Goal: Task Accomplishment & Management: Use online tool/utility

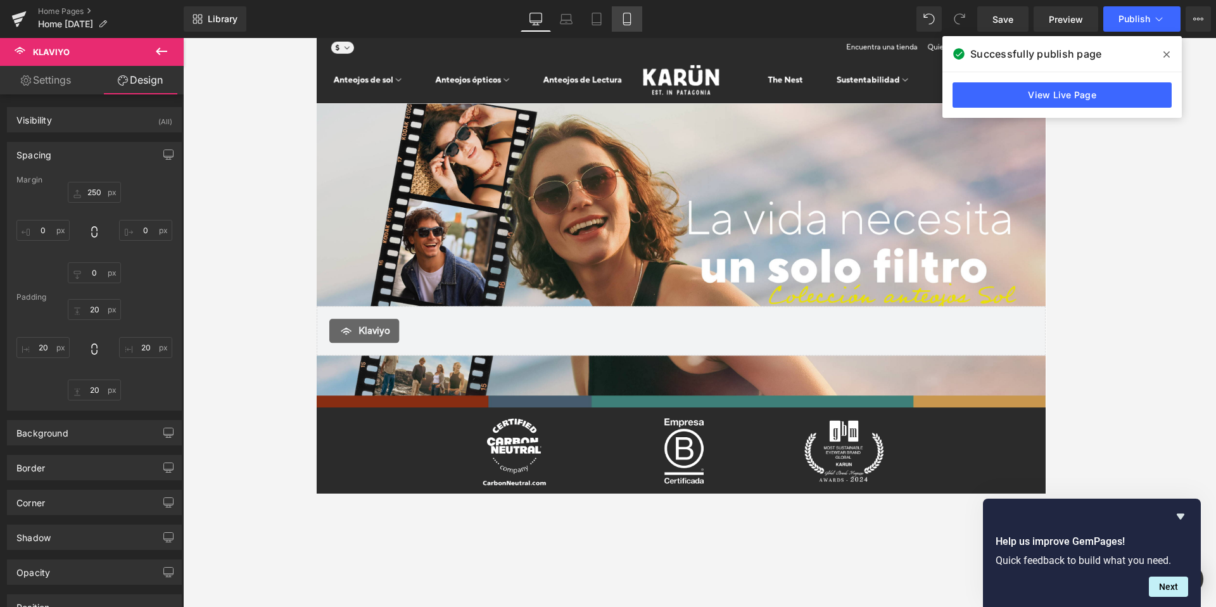
click at [624, 22] on icon at bounding box center [626, 19] width 7 height 12
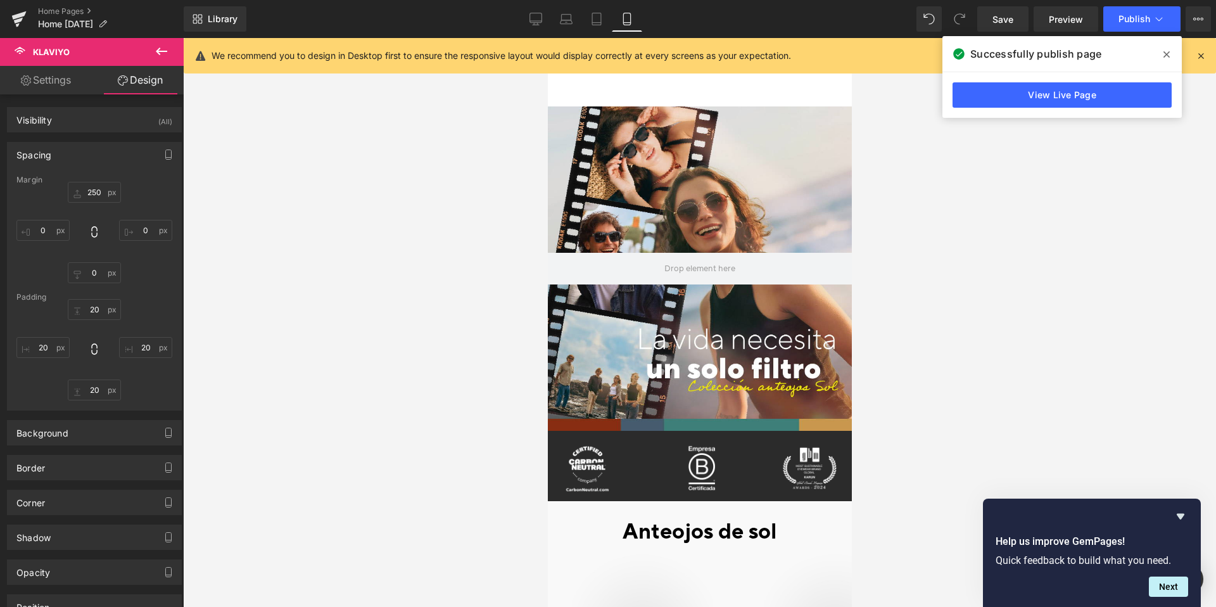
type input "250"
type input "0"
type input "20"
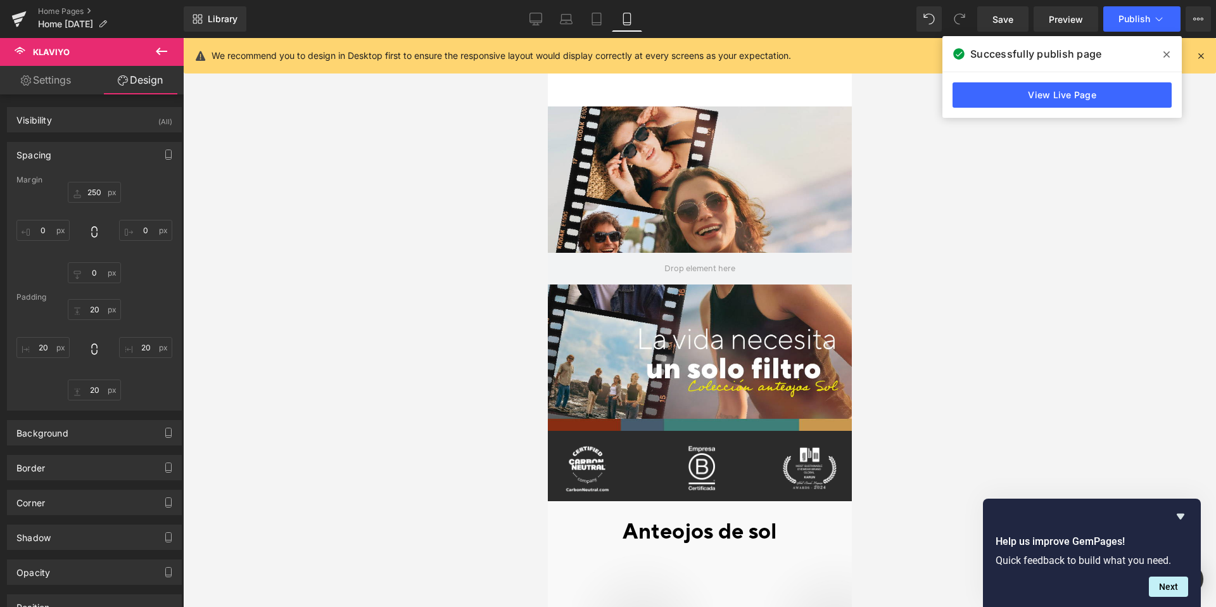
type input "20"
click at [160, 48] on icon at bounding box center [161, 51] width 15 height 15
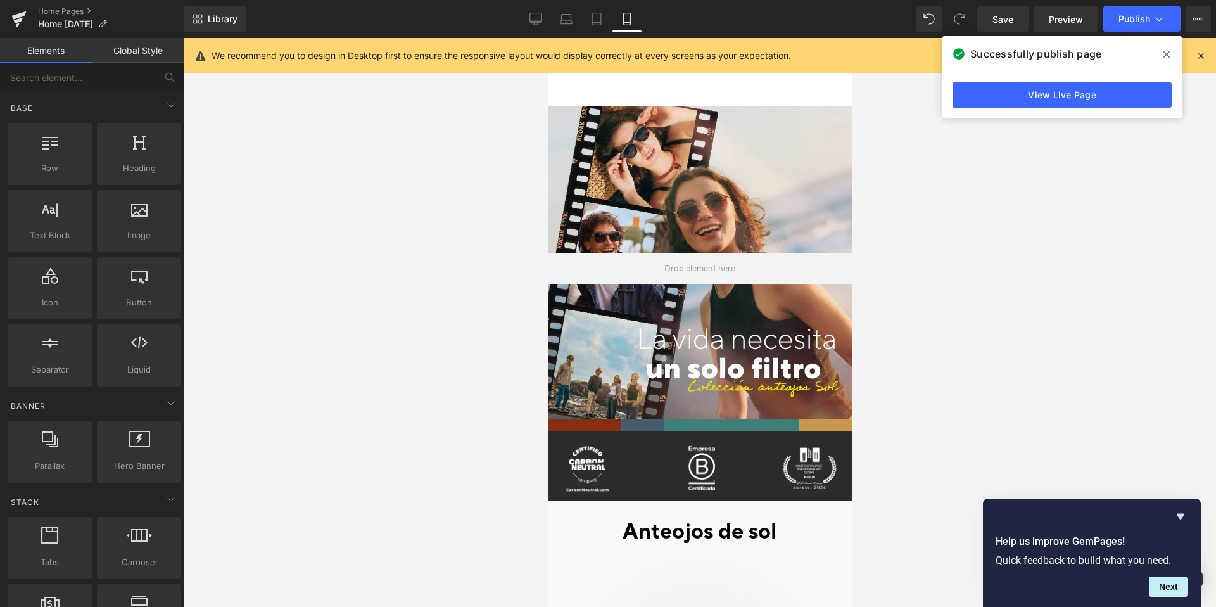
scroll to position [2346, 0]
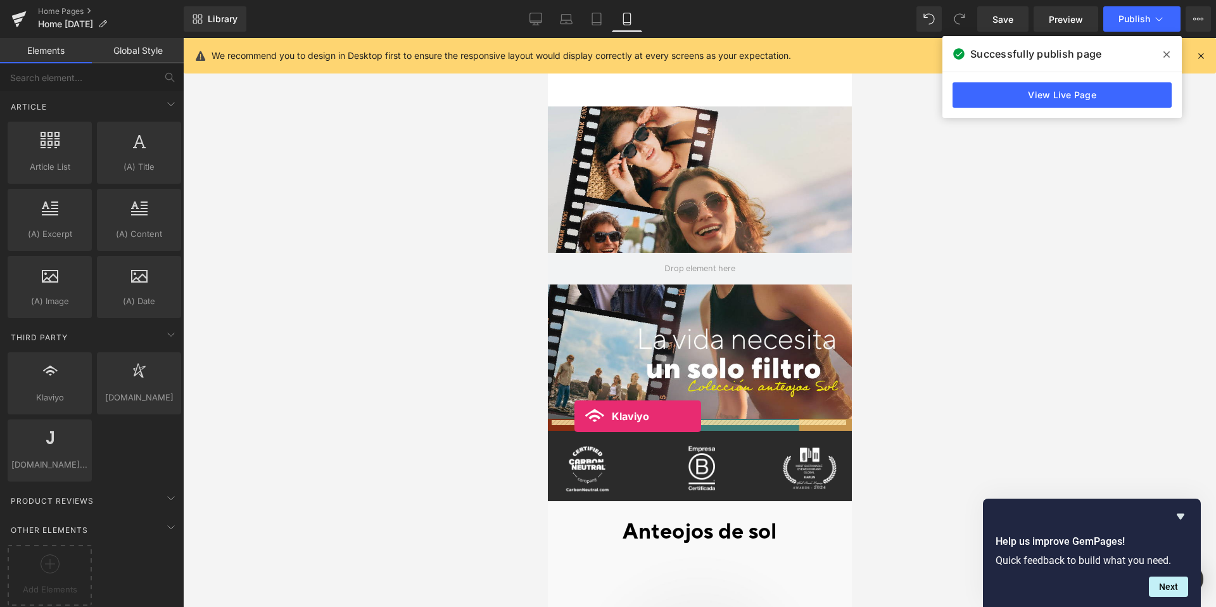
drag, startPoint x: 585, startPoint y: 414, endPoint x: 574, endPoint y: 416, distance: 11.6
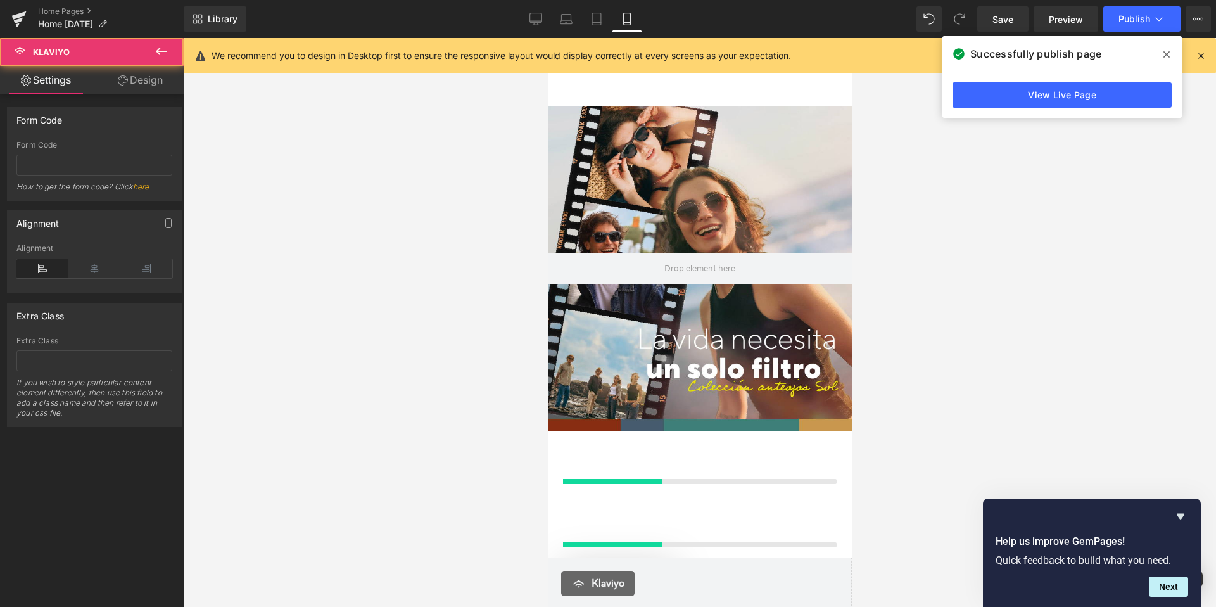
click at [547, 38] on div at bounding box center [547, 38] width 0 height 0
click at [61, 157] on input "text" at bounding box center [94, 165] width 156 height 21
paste input "<div class="klaviyo-form-SCWKNB"></div>"
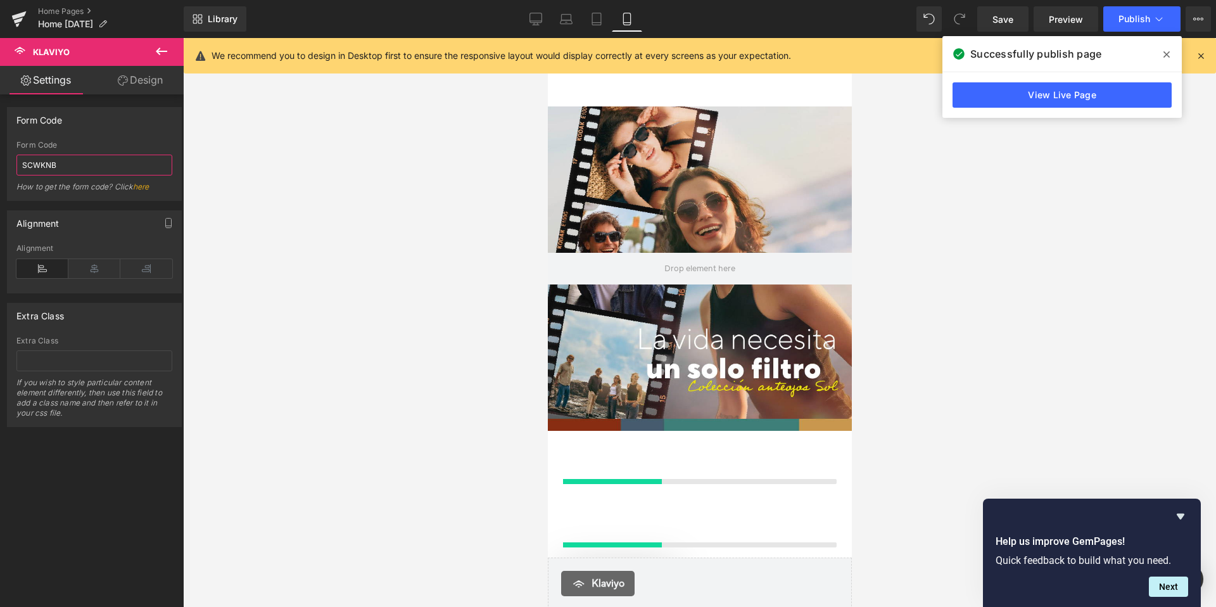
type input "SCWKNB"
click at [129, 491] on div "false false Form Code SCWKNB Form Code SCWKNB How to get the form code? Click h…" at bounding box center [94, 353] width 189 height 518
click at [1137, 21] on span "Publish" at bounding box center [1135, 19] width 32 height 10
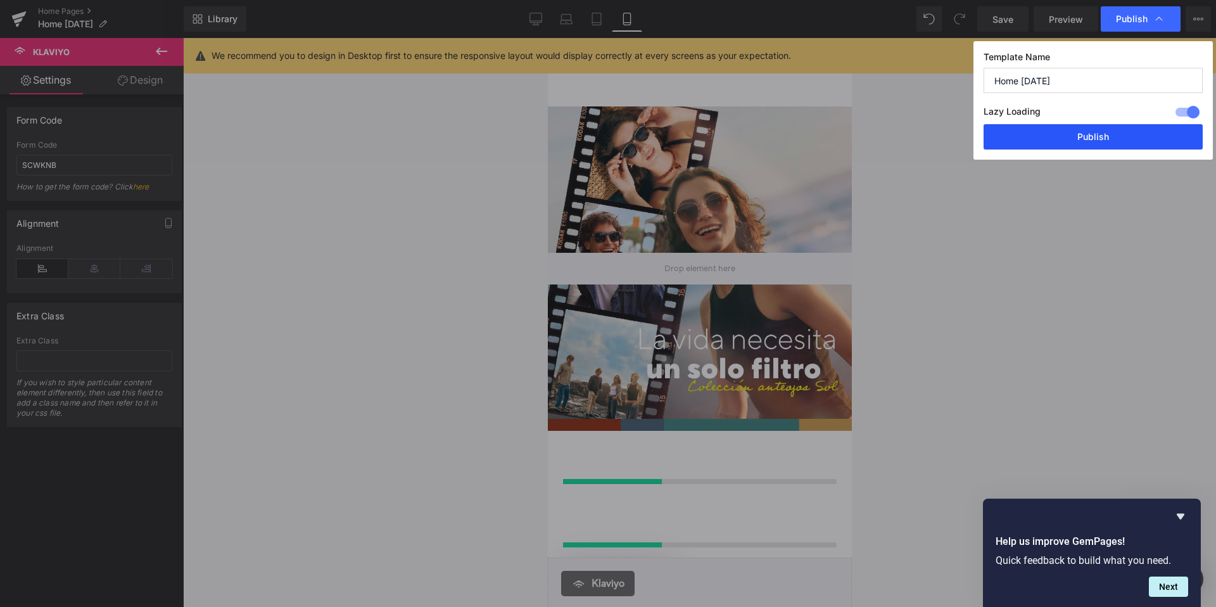
click at [1092, 133] on button "Publish" at bounding box center [1093, 136] width 219 height 25
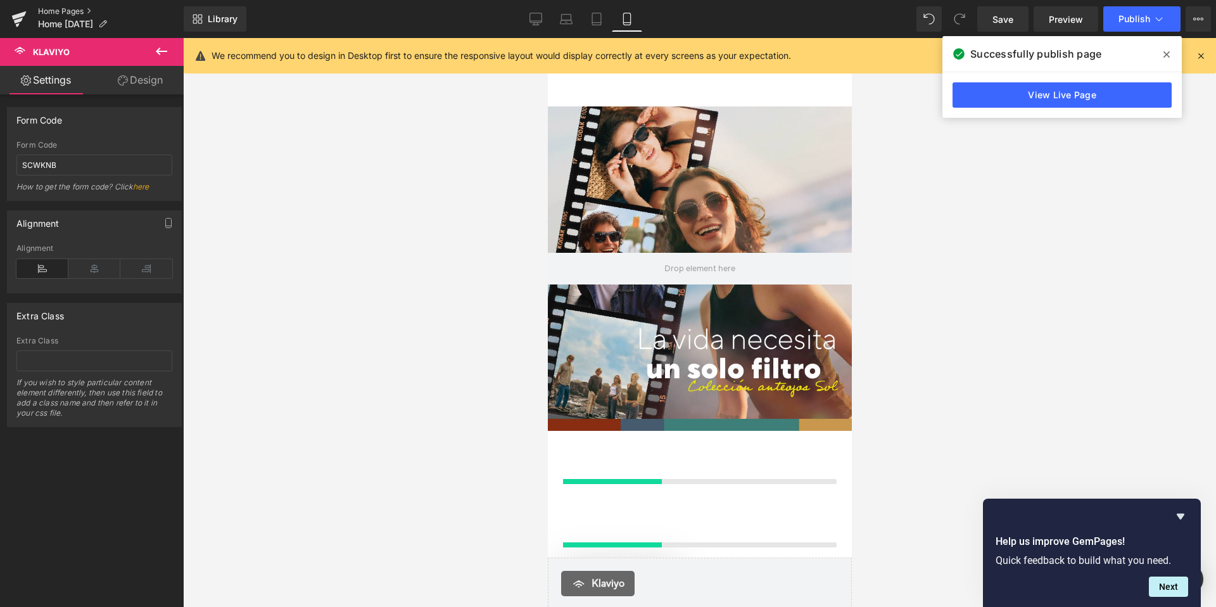
click at [68, 8] on link "Home Pages" at bounding box center [111, 11] width 146 height 10
